Goal: Answer question/provide support

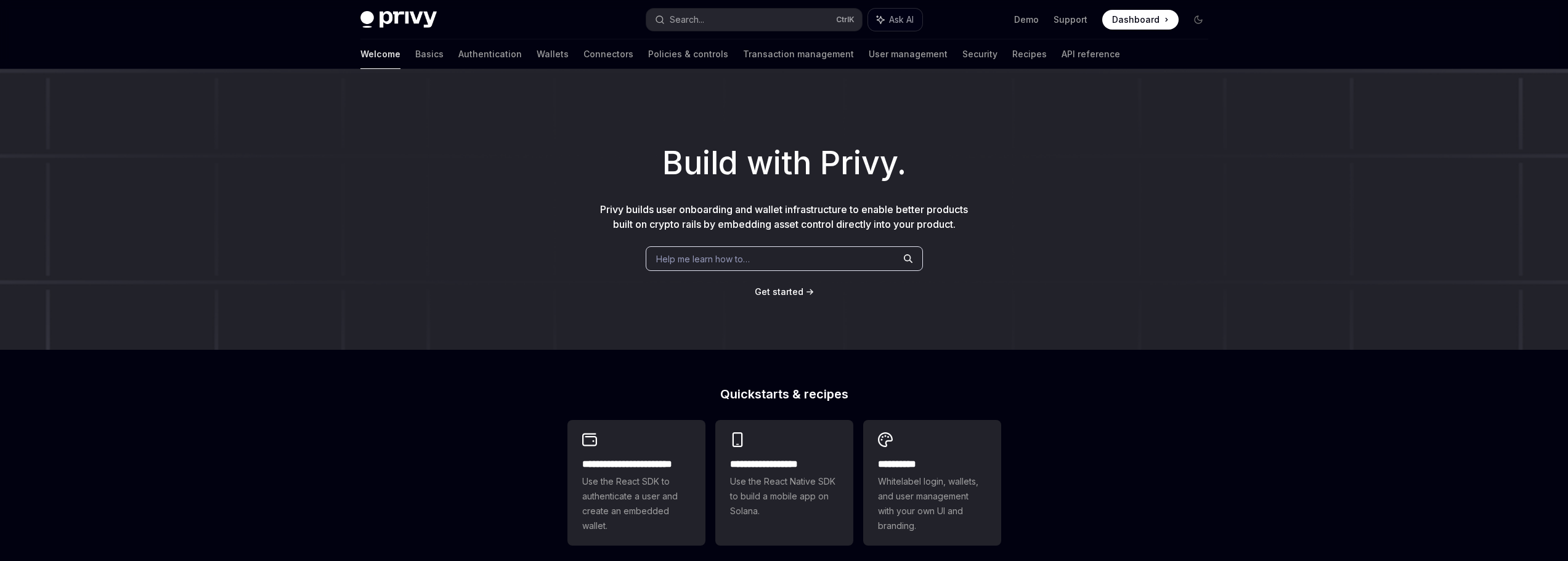
click at [899, 21] on span "Ask AI" at bounding box center [902, 20] width 25 height 12
type textarea "*"
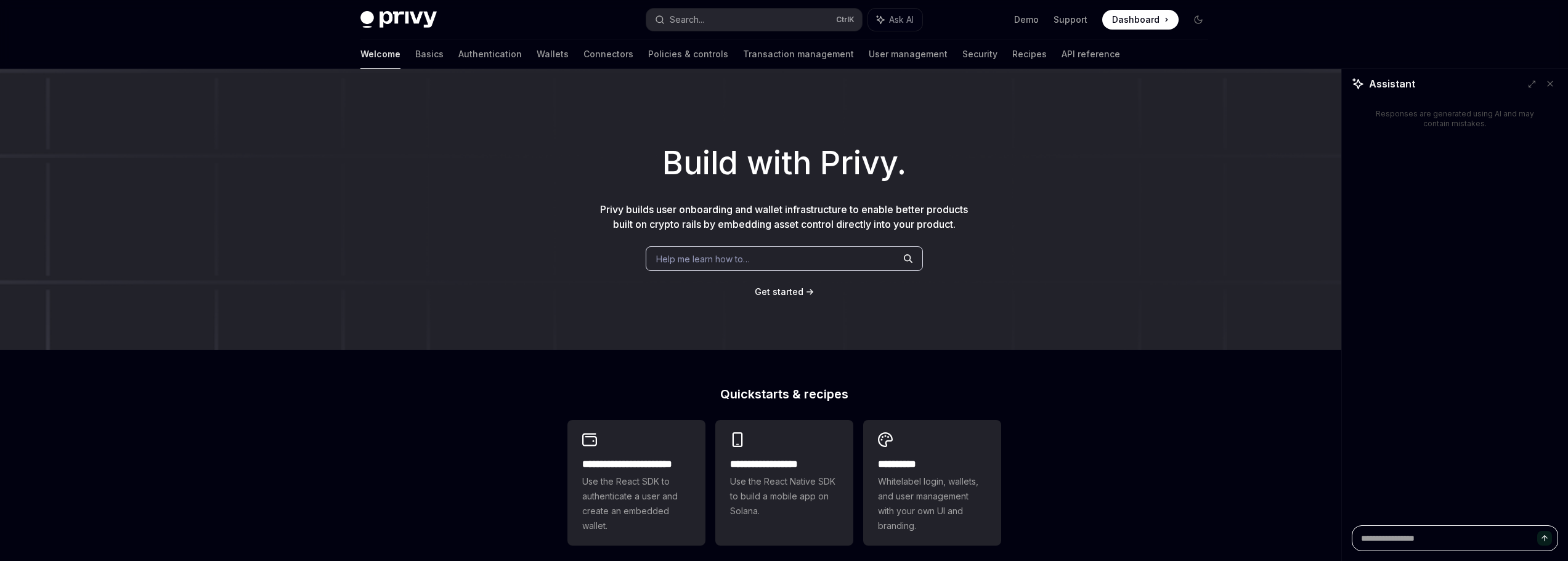
click at [1414, 541] on textarea at bounding box center [1455, 538] width 207 height 26
paste textarea "**********"
type textarea "**********"
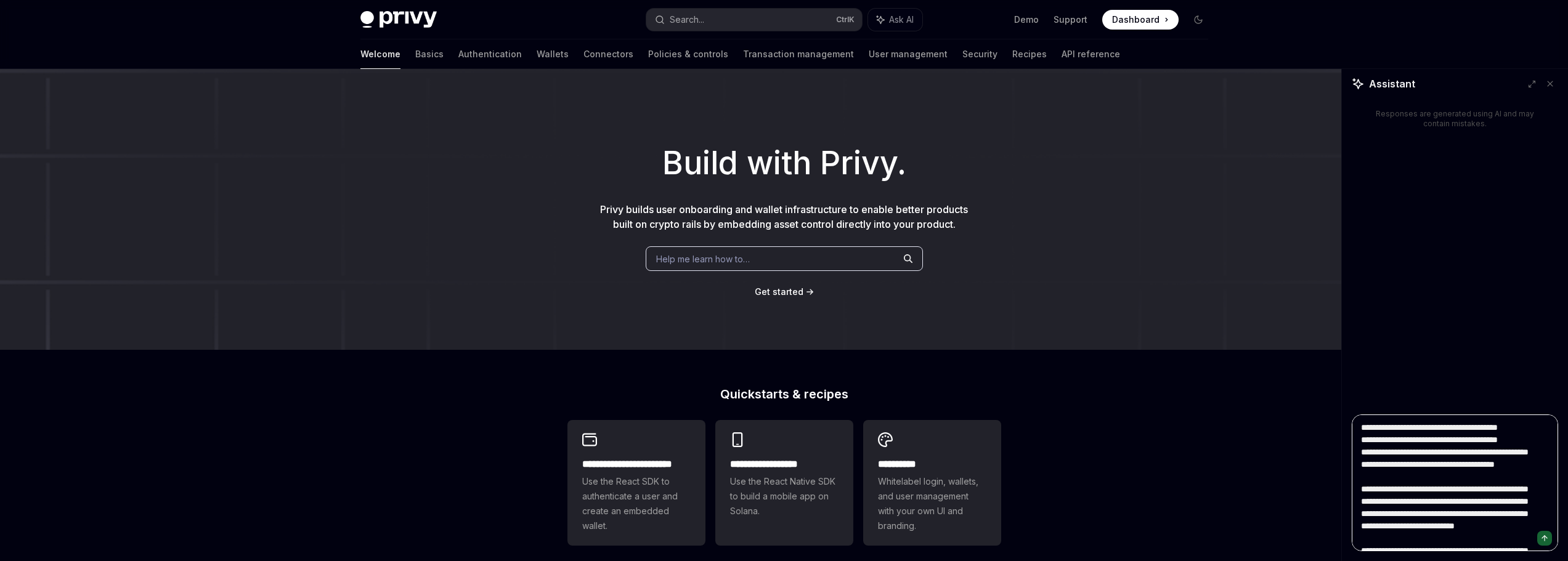
scroll to position [190, 0]
type textarea "*"
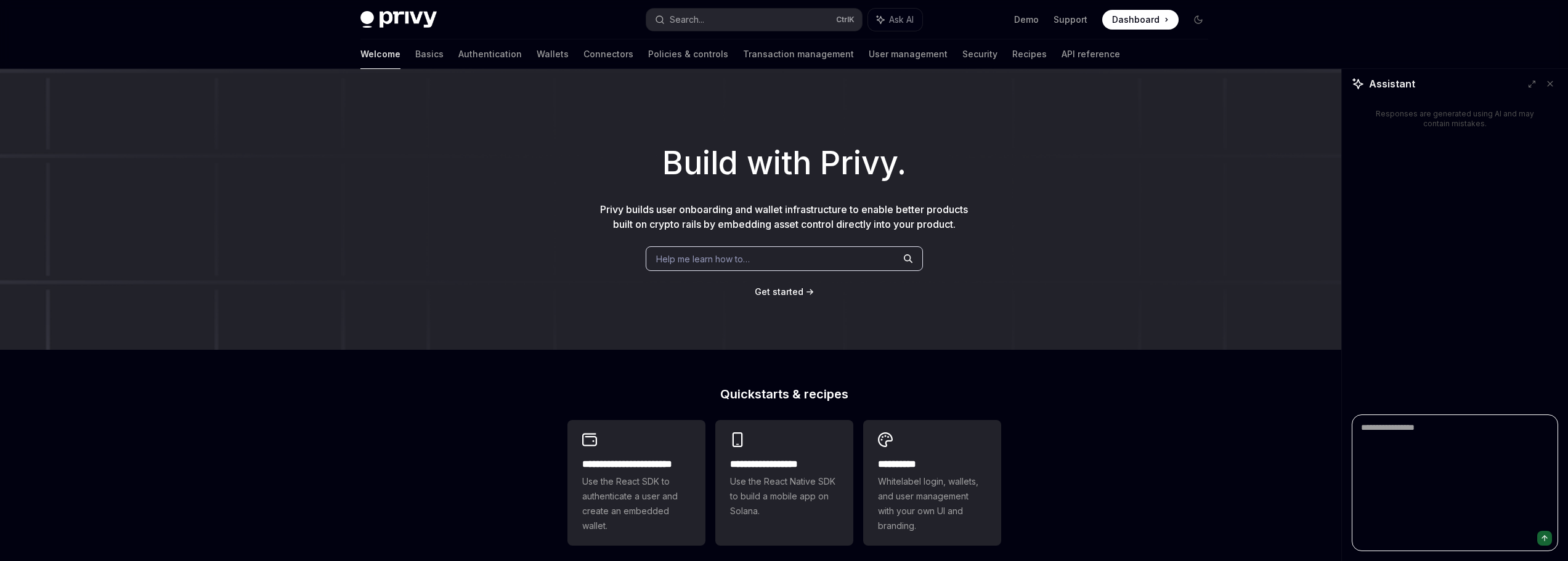
scroll to position [0, 0]
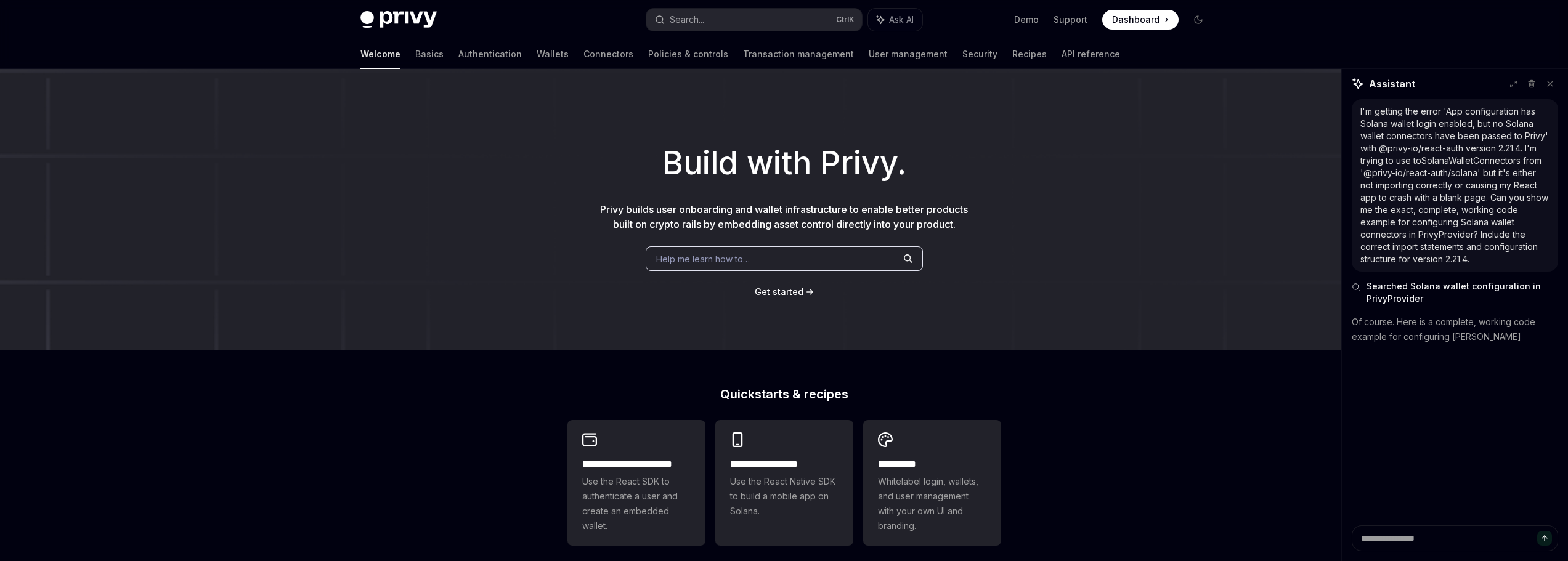
click at [103, 167] on h1 "Build with Privy." at bounding box center [784, 163] width 1529 height 48
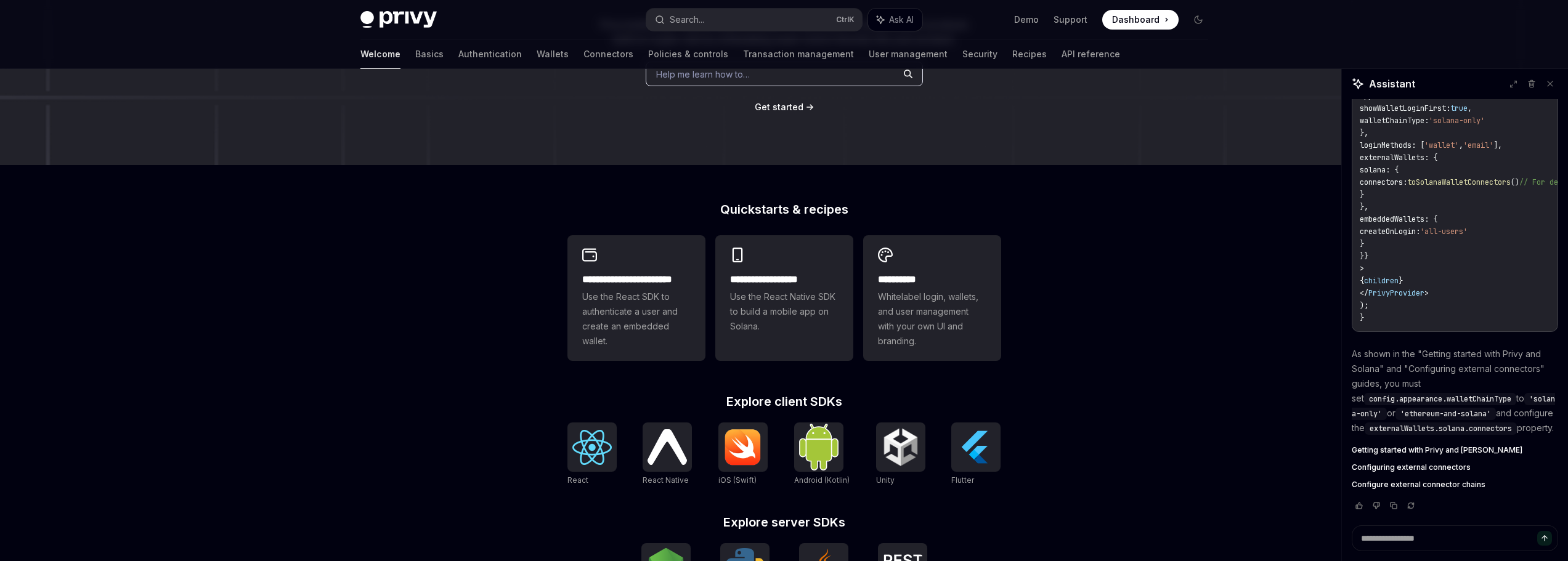
scroll to position [532, 0]
click at [1556, 449] on div "I'm getting the error 'App configuration has Solana wallet login enabled, but n…" at bounding box center [1455, 312] width 226 height 426
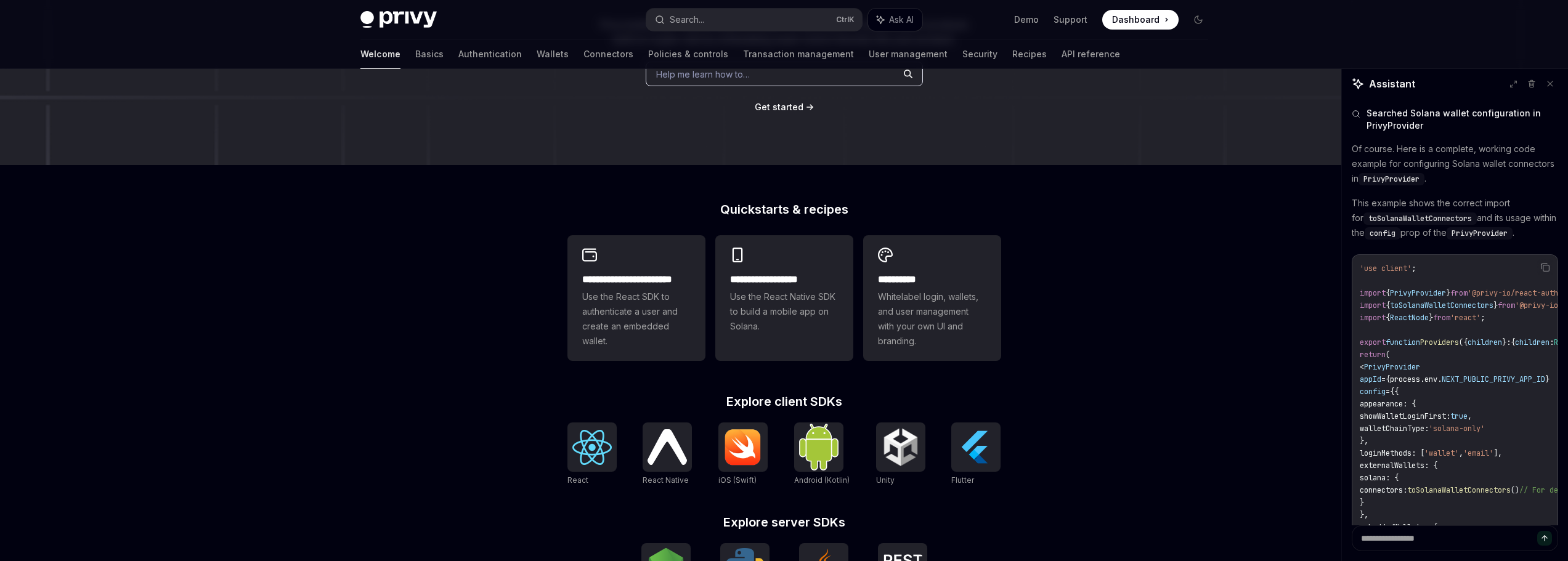
scroll to position [116, 0]
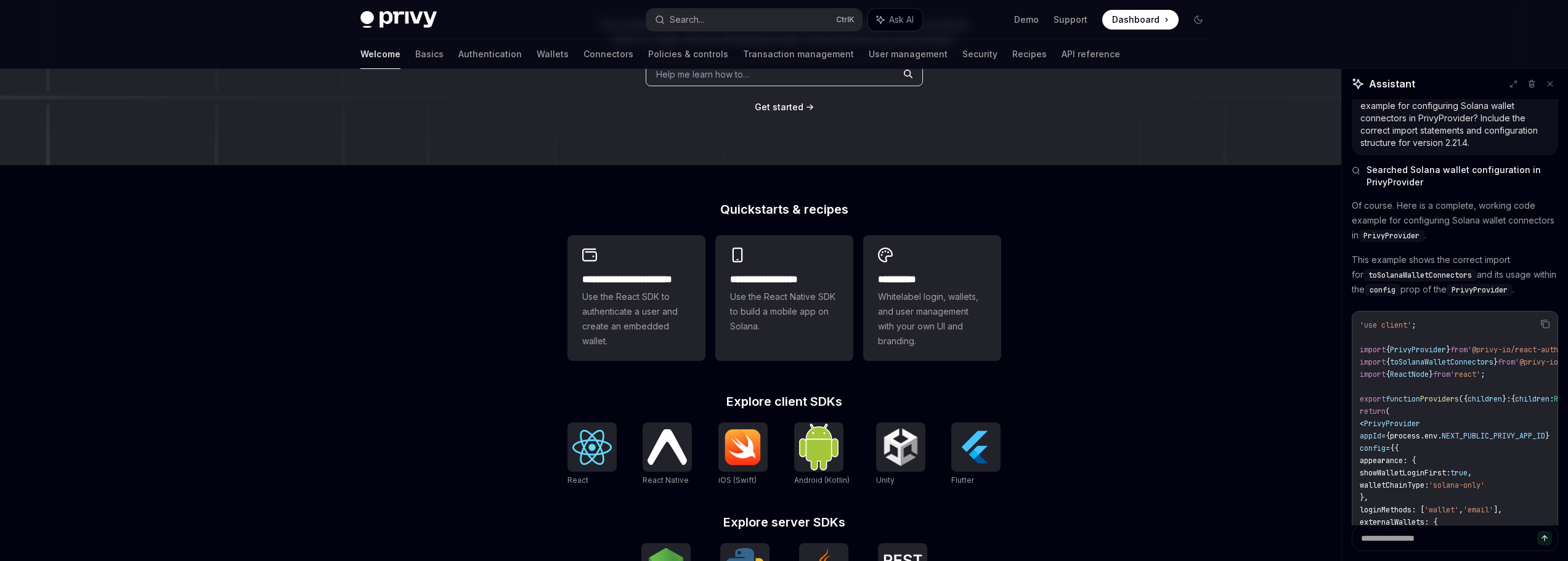
drag, startPoint x: 1556, startPoint y: 434, endPoint x: 1347, endPoint y: 209, distance: 307.1
click at [1347, 209] on div "I'm getting the error 'App configuration has Solana wallet login enabled, but n…" at bounding box center [1455, 312] width 226 height 426
copy div "Of course. Here is a complete, working code example for configuring Solana wall…"
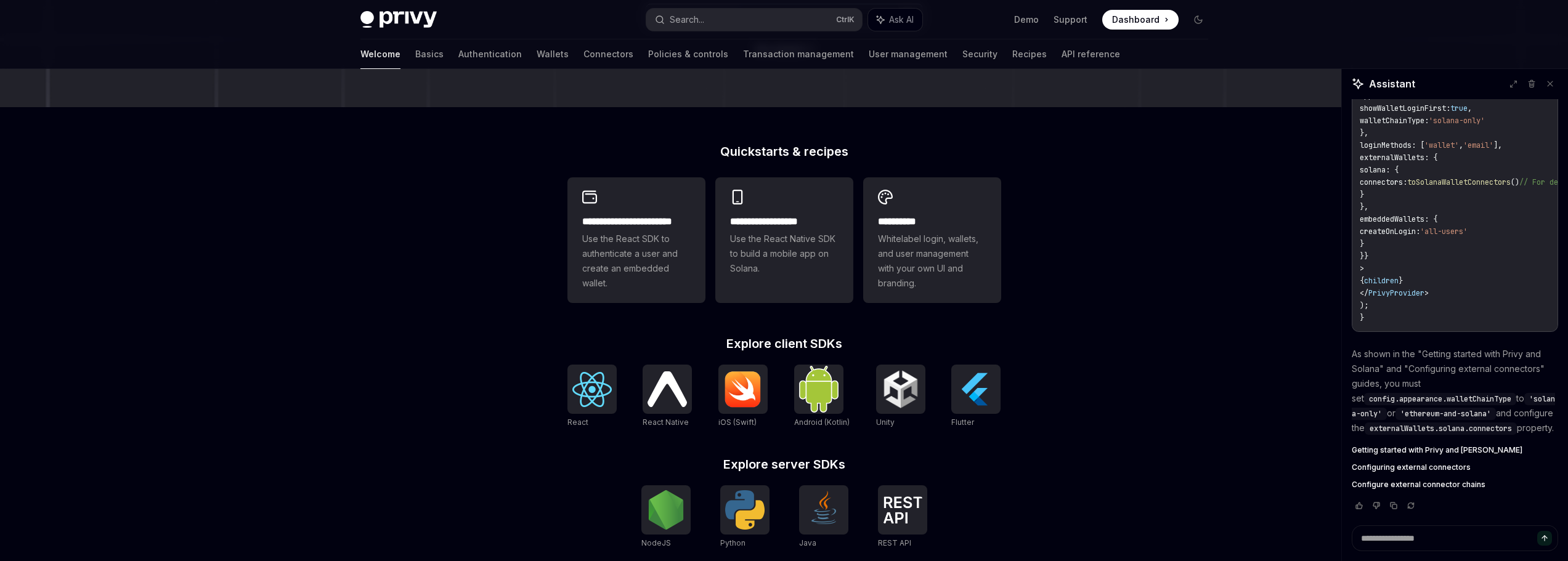
scroll to position [308, 0]
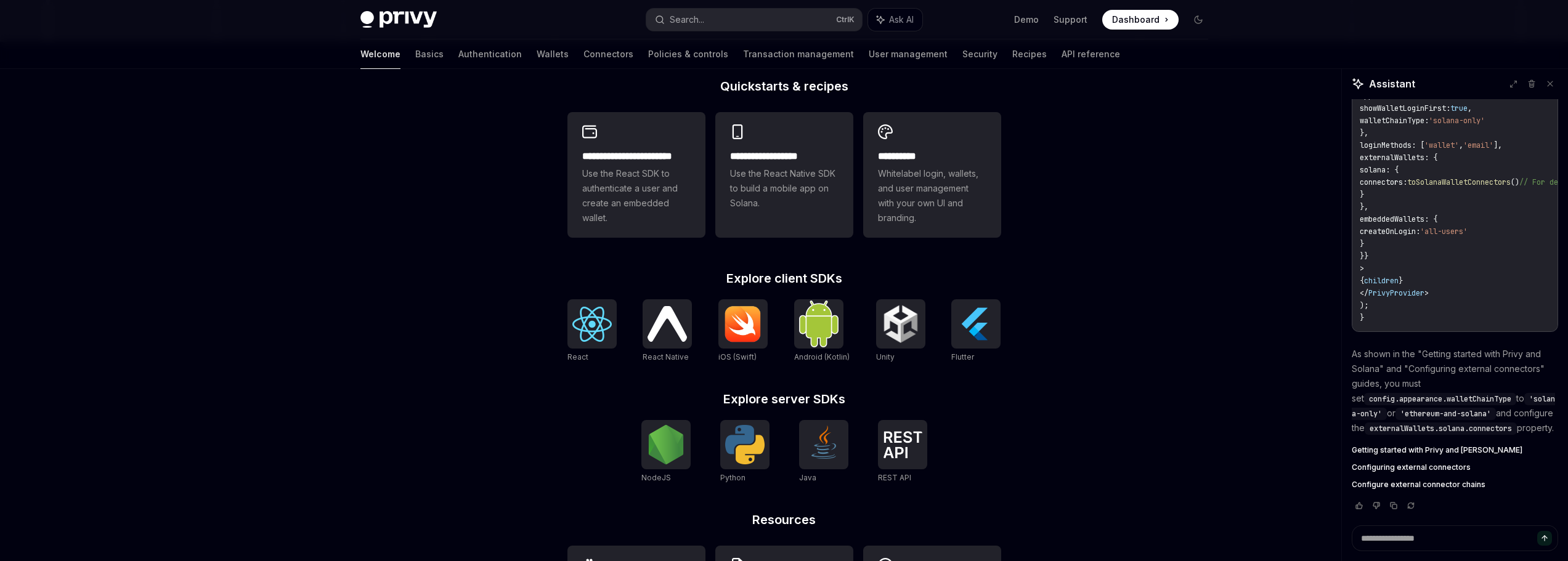
click at [1460, 452] on span "Getting started with Privy and [PERSON_NAME]" at bounding box center [1437, 450] width 171 height 10
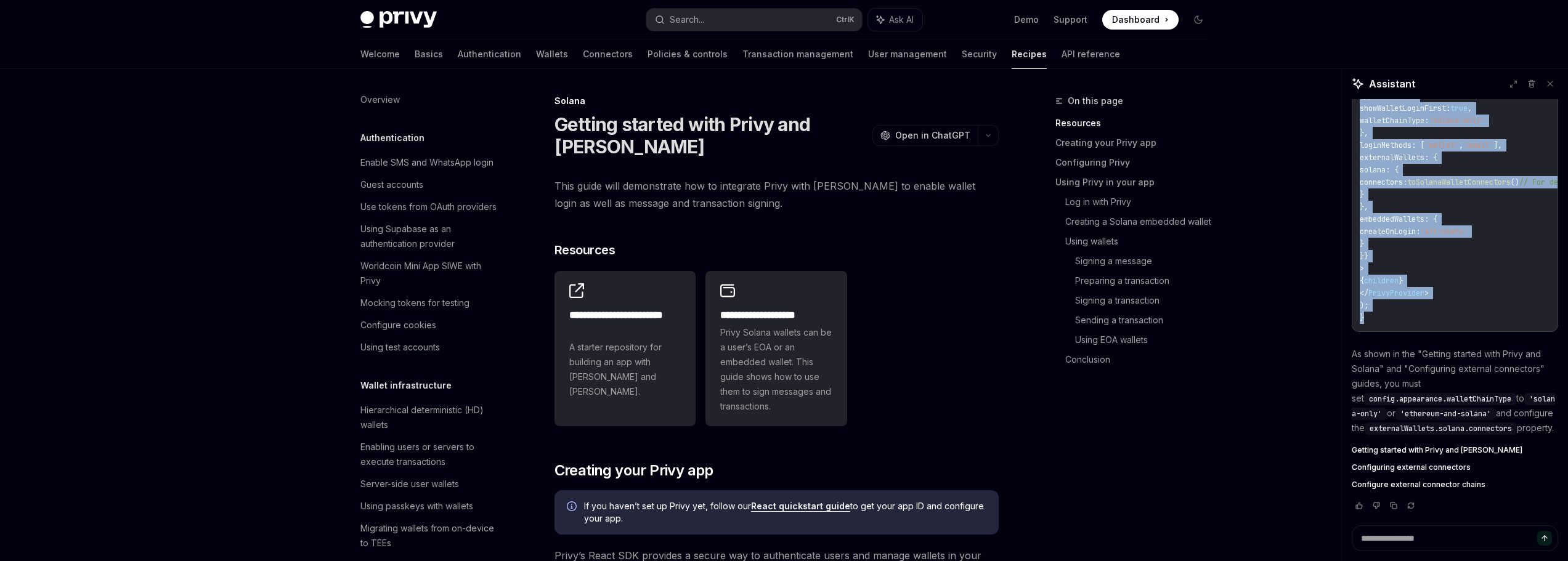
scroll to position [1747, 0]
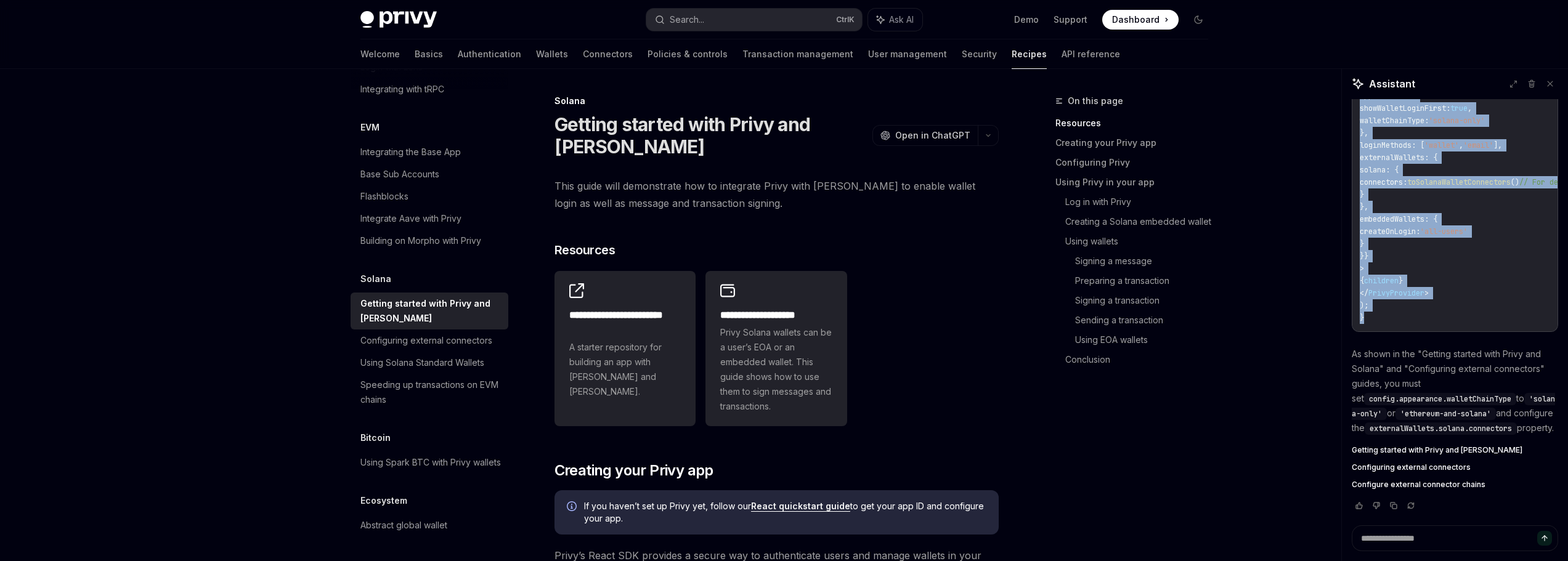
click at [1431, 468] on span "Configuring external connectors" at bounding box center [1411, 467] width 119 height 10
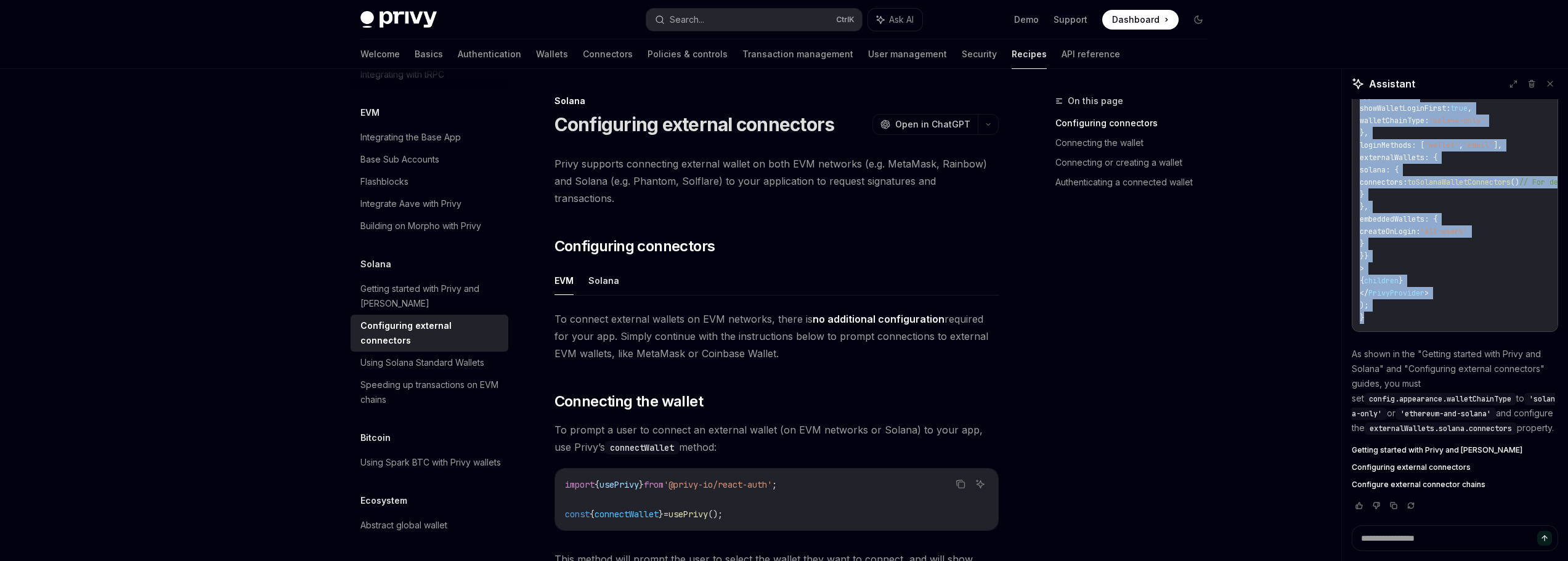
click at [1396, 479] on span "Configure external connector chains" at bounding box center [1418, 484] width 133 height 10
type textarea "*"
